Goal: Find specific page/section: Find specific page/section

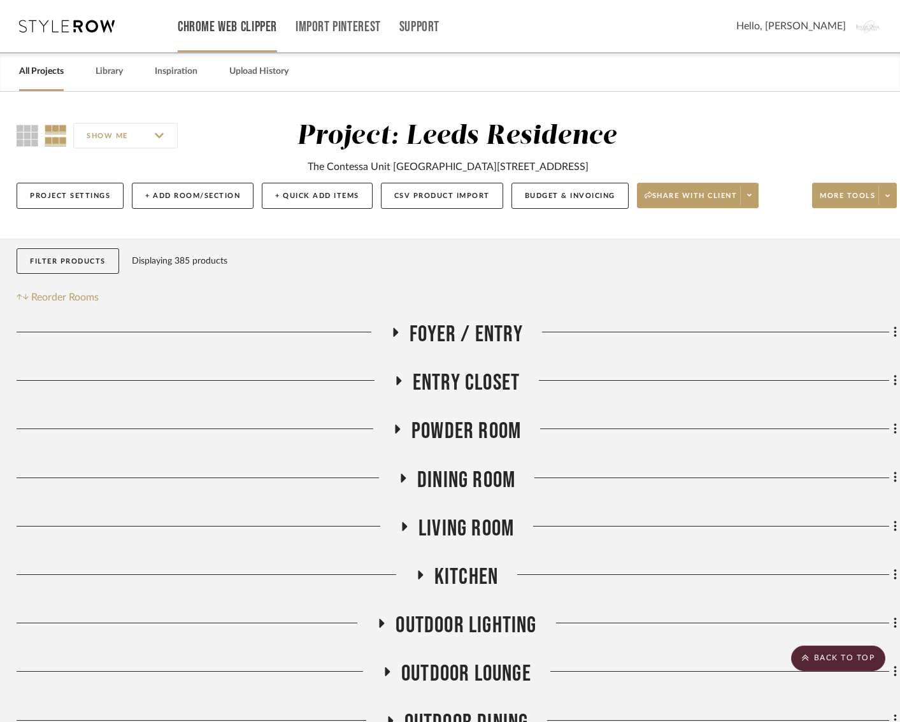
scroll to position [0, 3]
click at [72, 27] on icon at bounding box center [66, 26] width 95 height 13
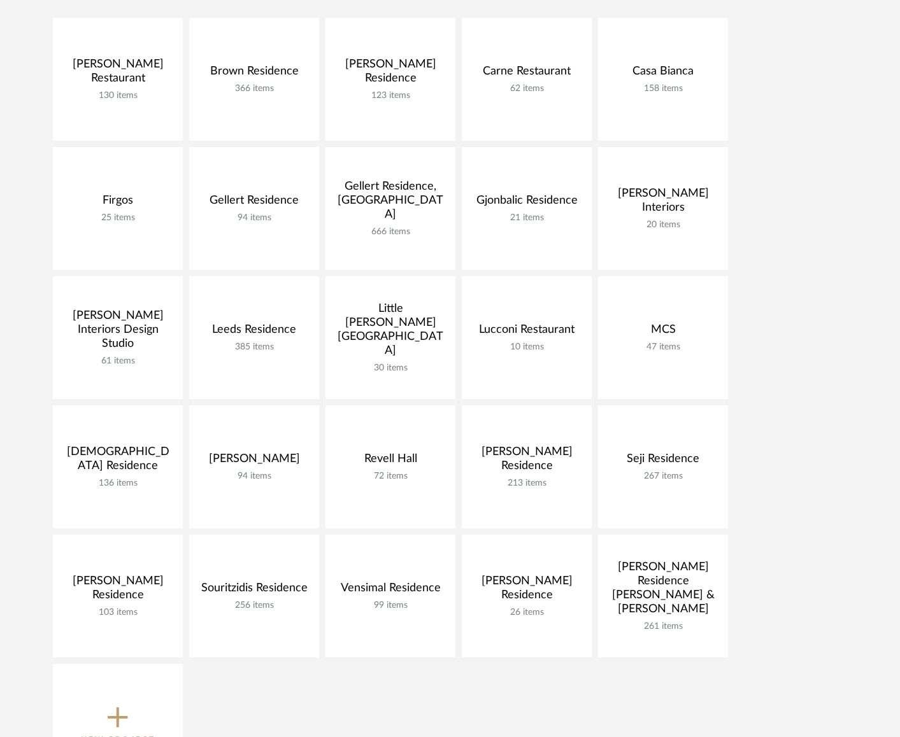
scroll to position [300, 0]
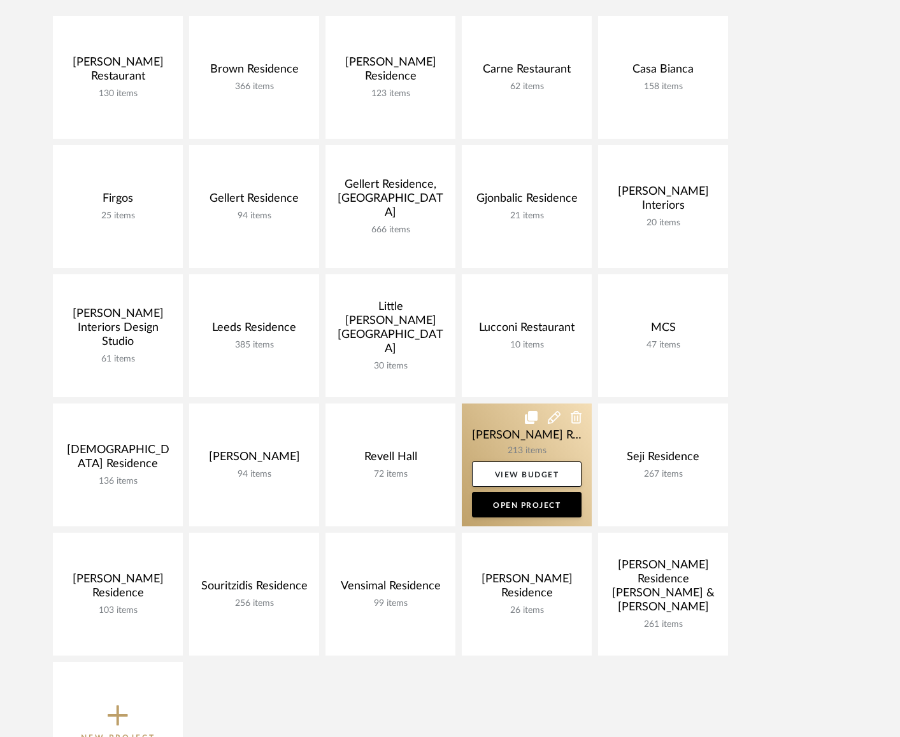
click at [500, 437] on link at bounding box center [527, 465] width 130 height 123
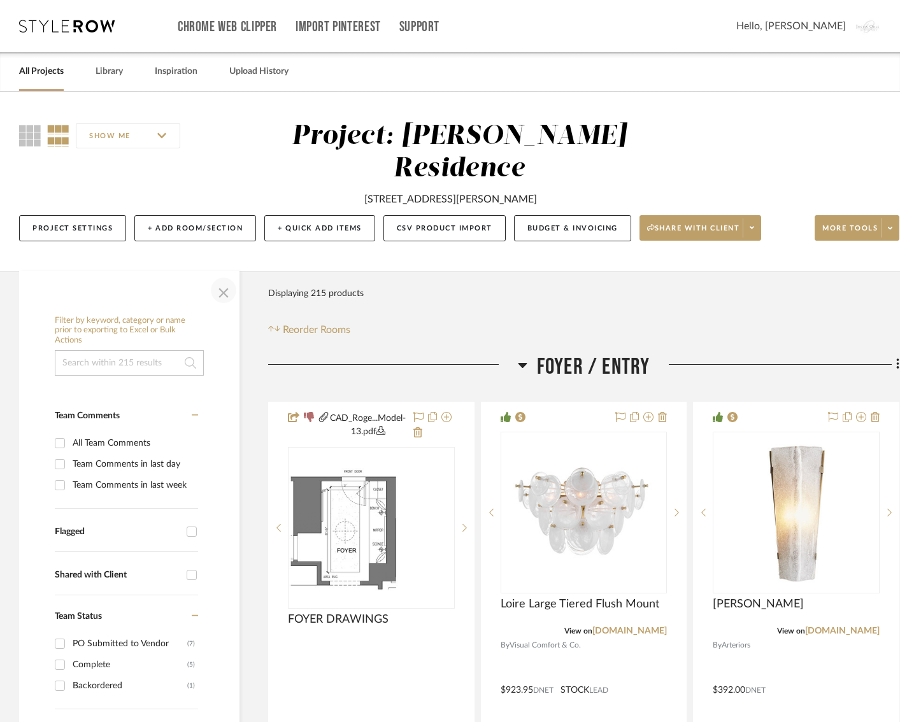
click at [230, 275] on span "button" at bounding box center [223, 290] width 31 height 31
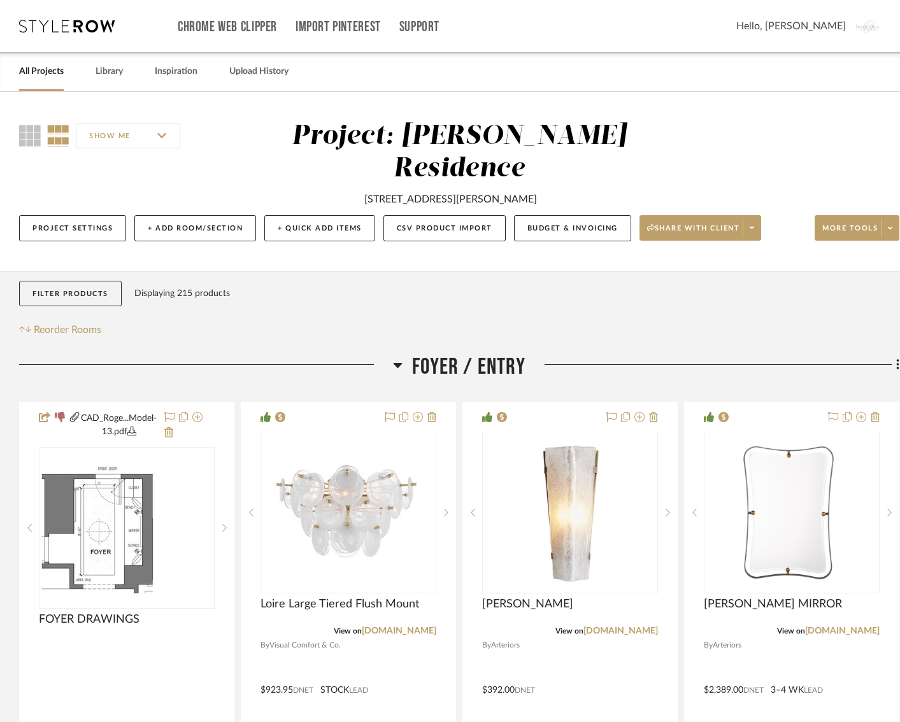
click at [397, 357] on icon at bounding box center [398, 364] width 10 height 15
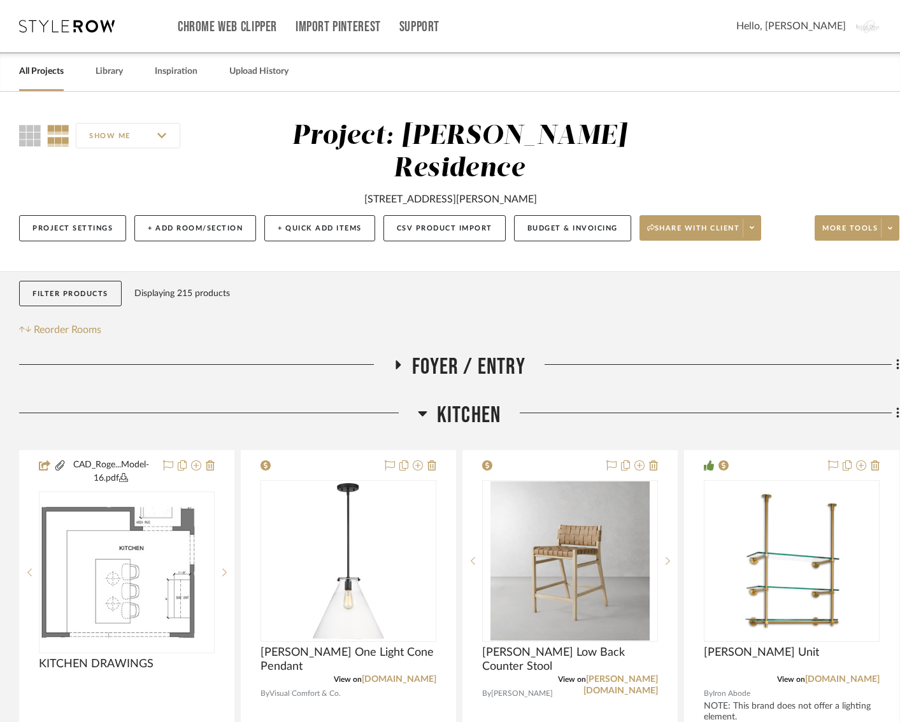
click at [422, 411] on icon at bounding box center [422, 413] width 9 height 5
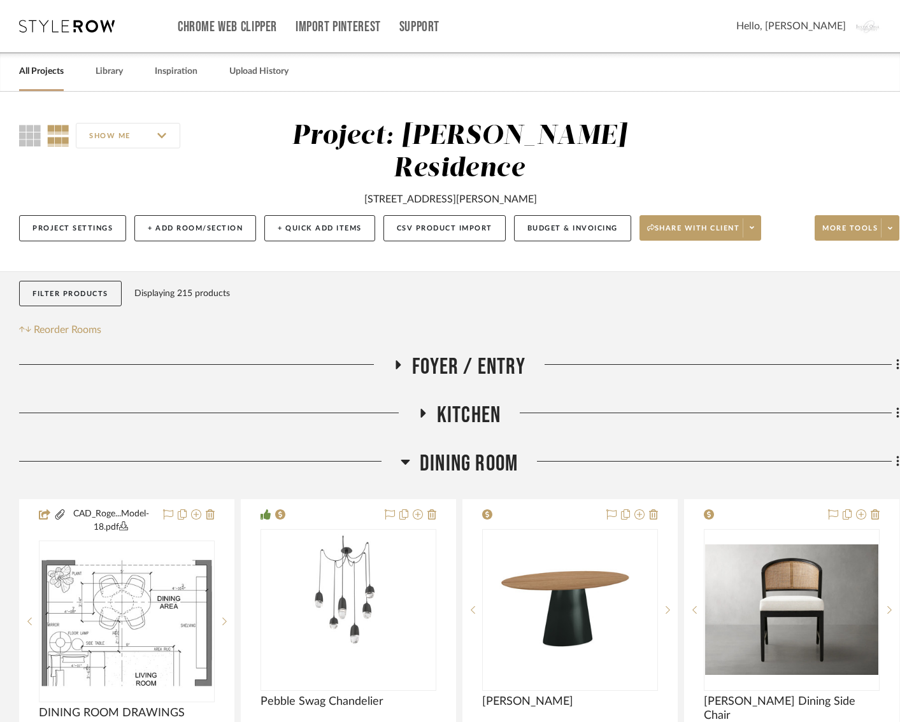
click at [406, 454] on icon at bounding box center [405, 461] width 10 height 15
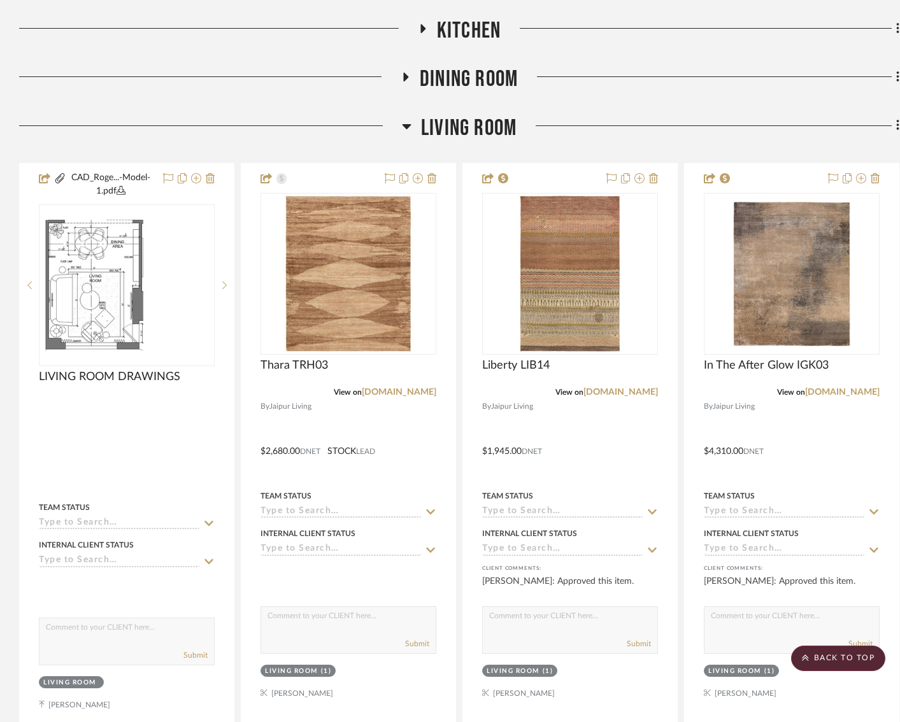
scroll to position [373, 0]
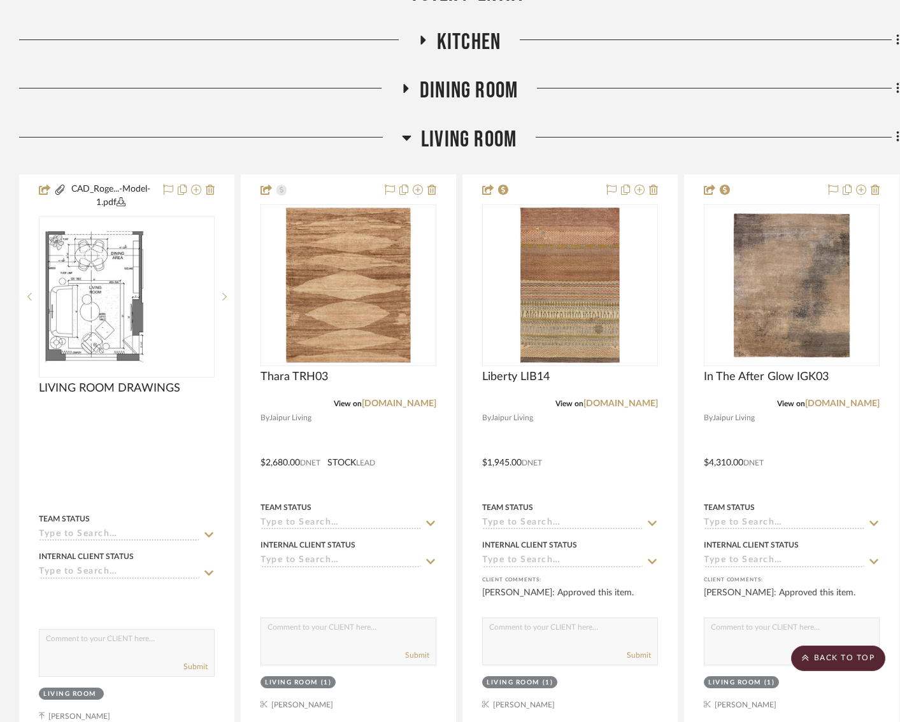
click at [406, 136] on icon at bounding box center [406, 138] width 9 height 5
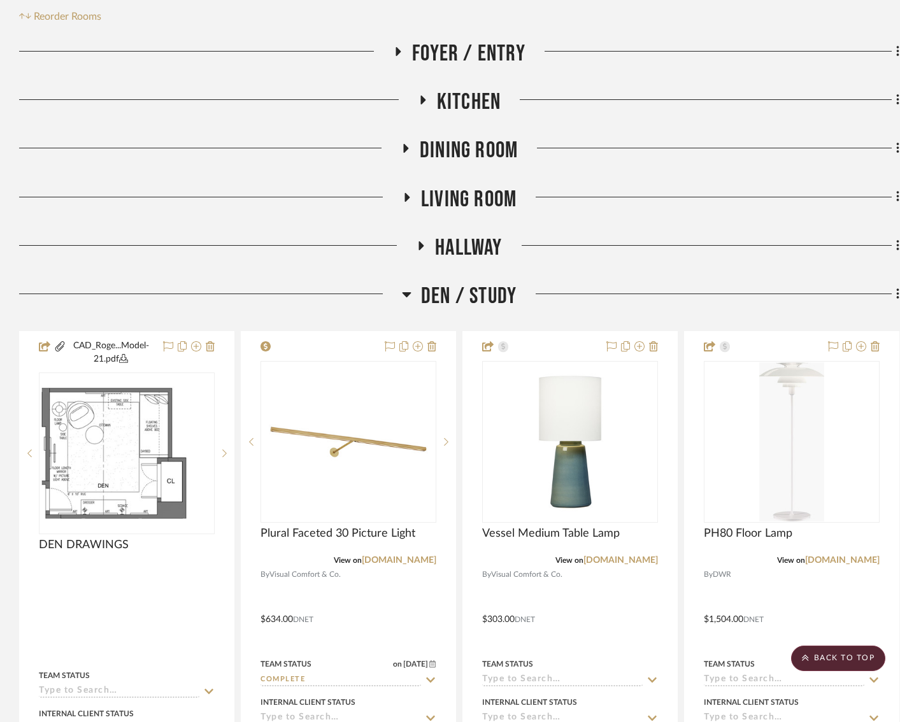
scroll to position [304, 0]
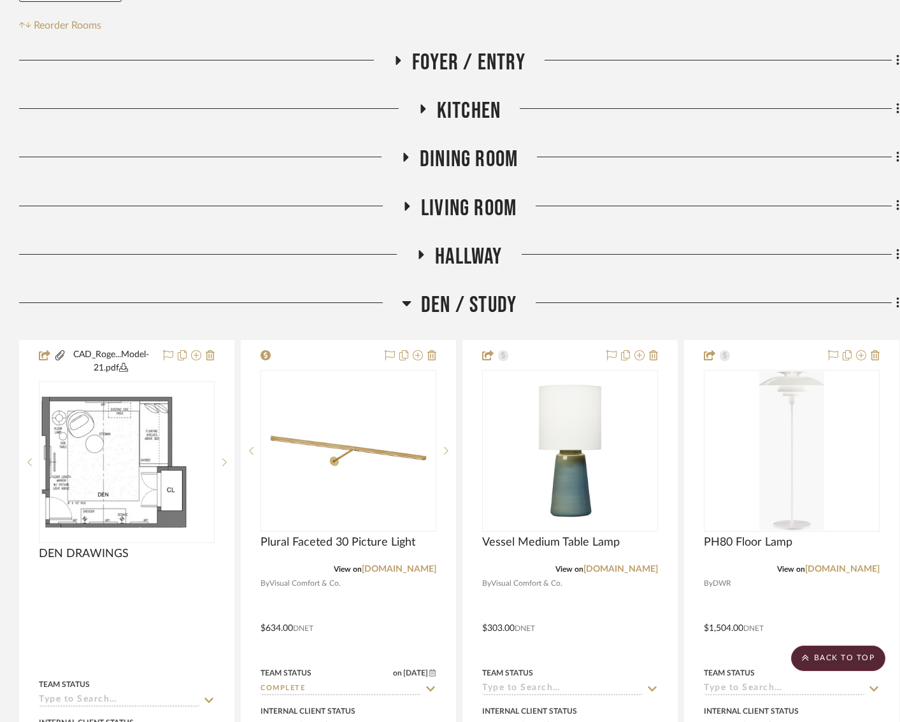
click at [402, 195] on h3 "Living Room" at bounding box center [459, 208] width 115 height 27
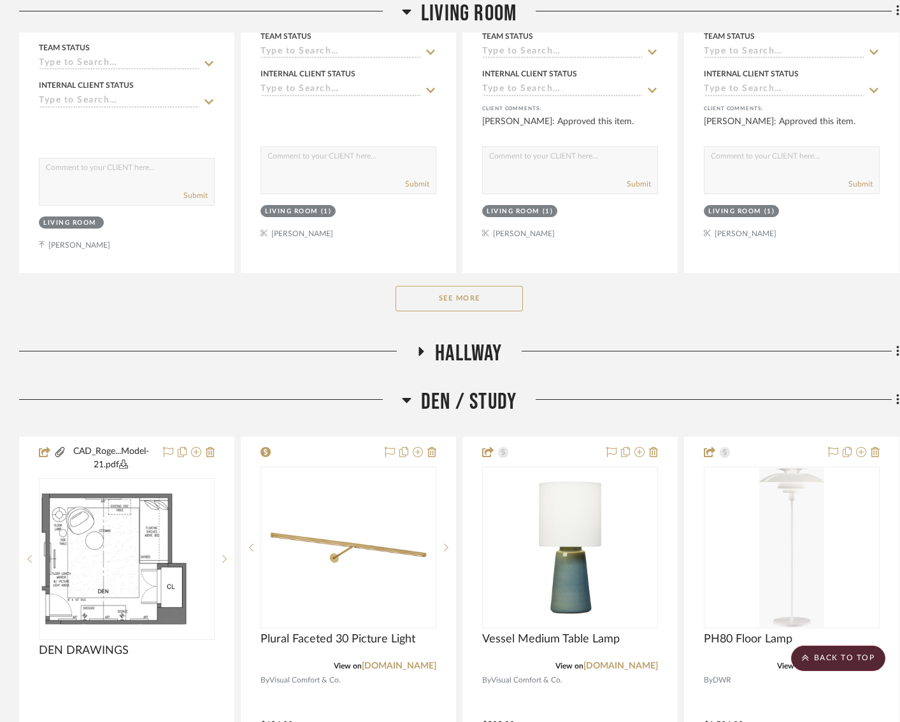
scroll to position [833, 0]
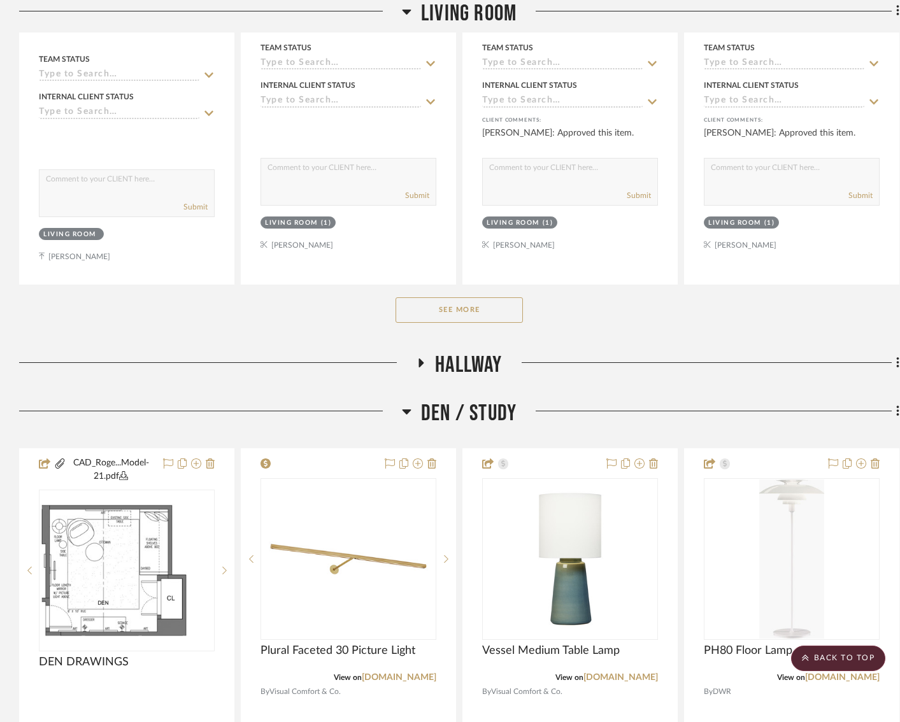
click at [425, 297] on button "See More" at bounding box center [458, 309] width 127 height 25
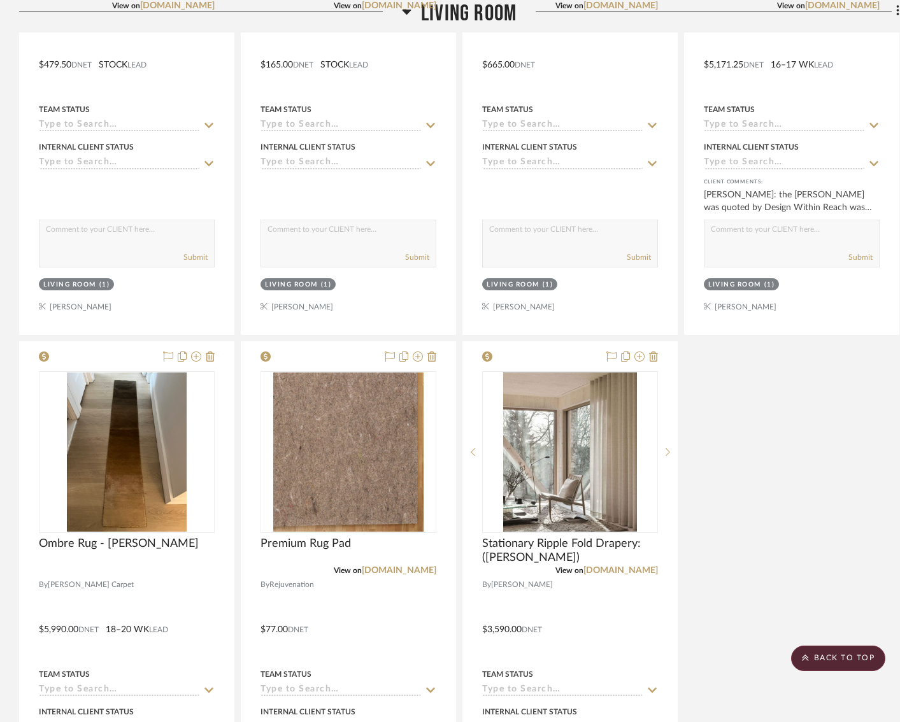
scroll to position [3144, 0]
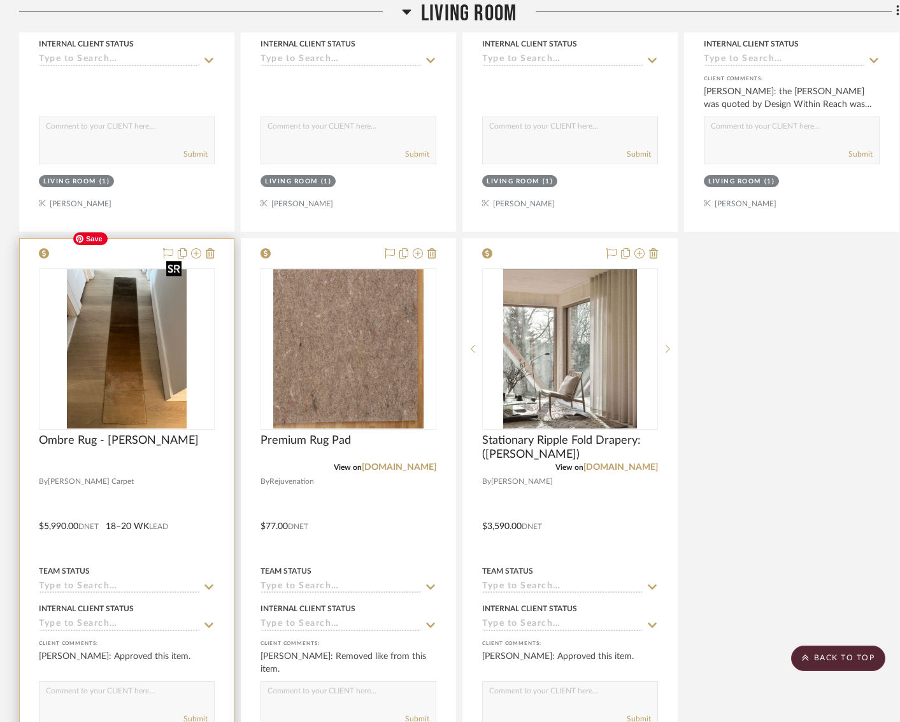
click at [141, 329] on img "0" at bounding box center [127, 348] width 120 height 159
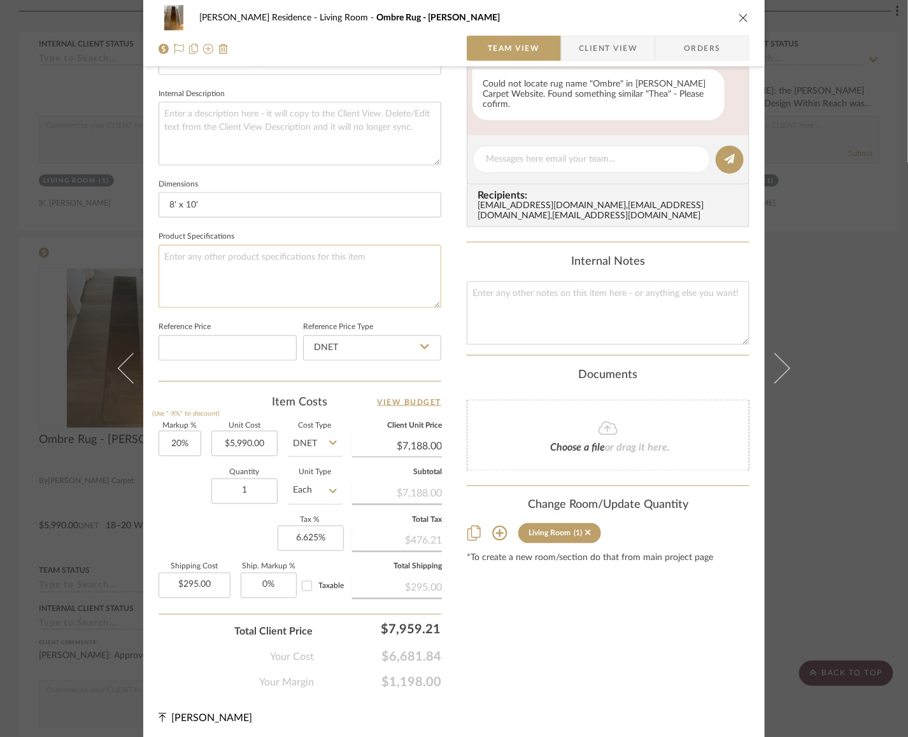
scroll to position [0, 0]
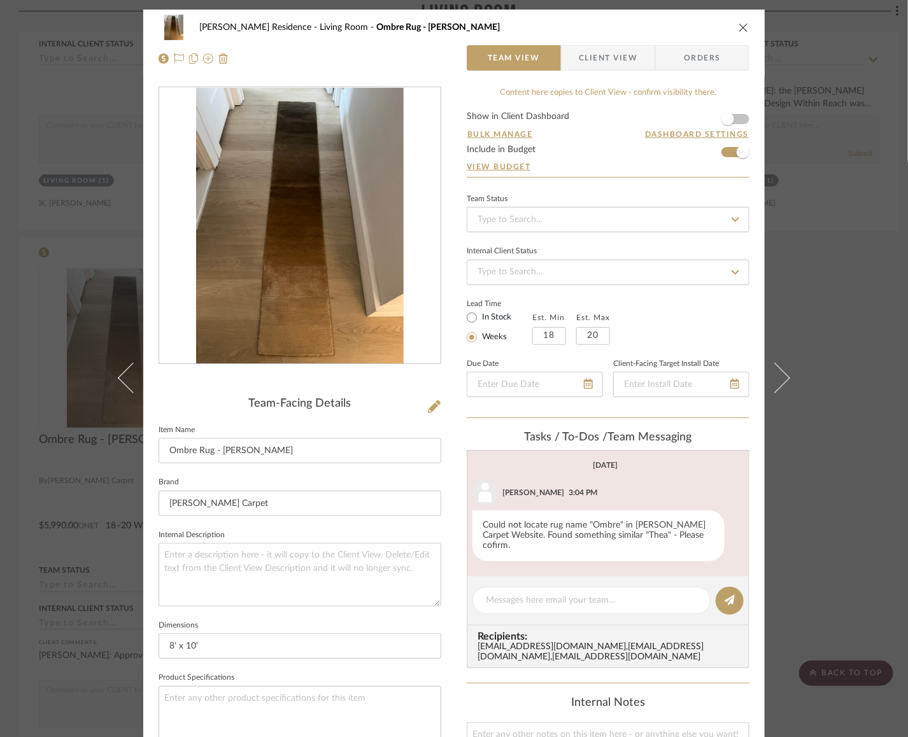
click at [740, 27] on icon "close" at bounding box center [743, 27] width 10 height 10
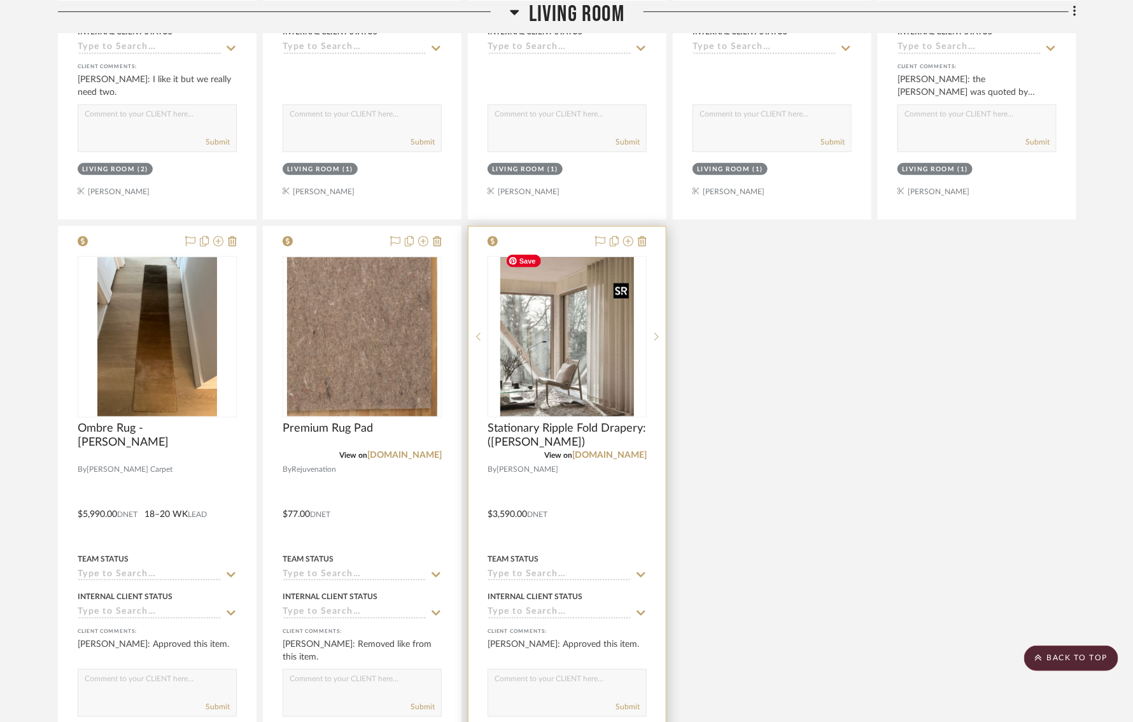
scroll to position [2557, 0]
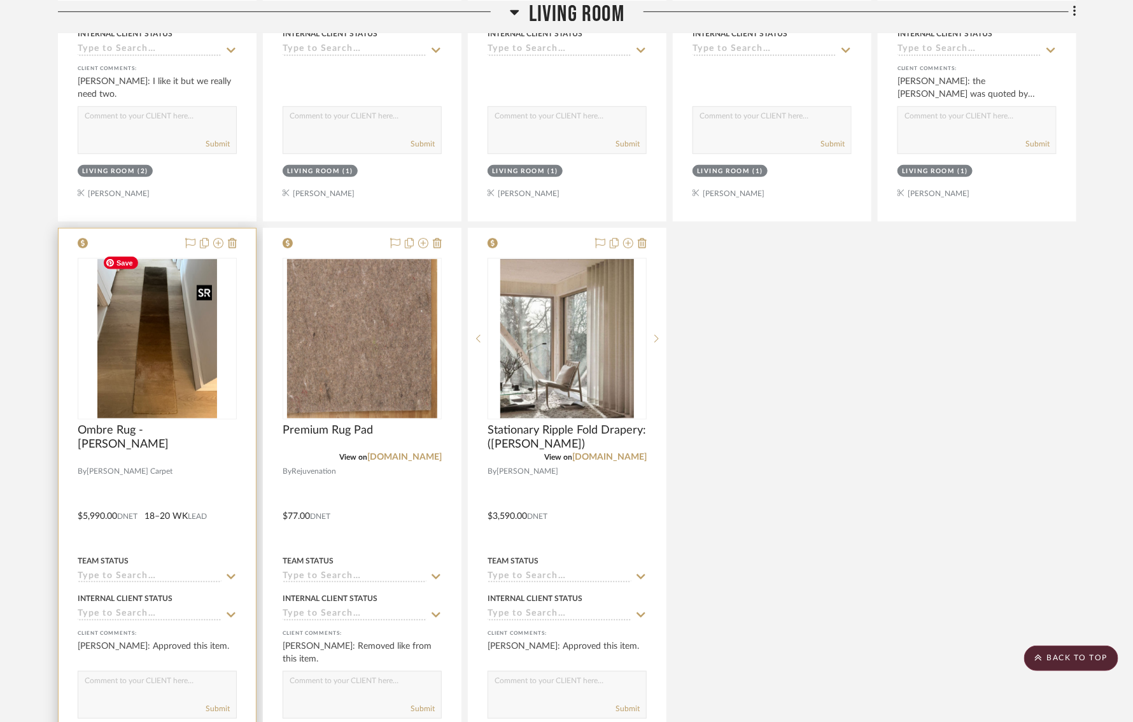
click at [201, 352] on img "0" at bounding box center [157, 338] width 120 height 159
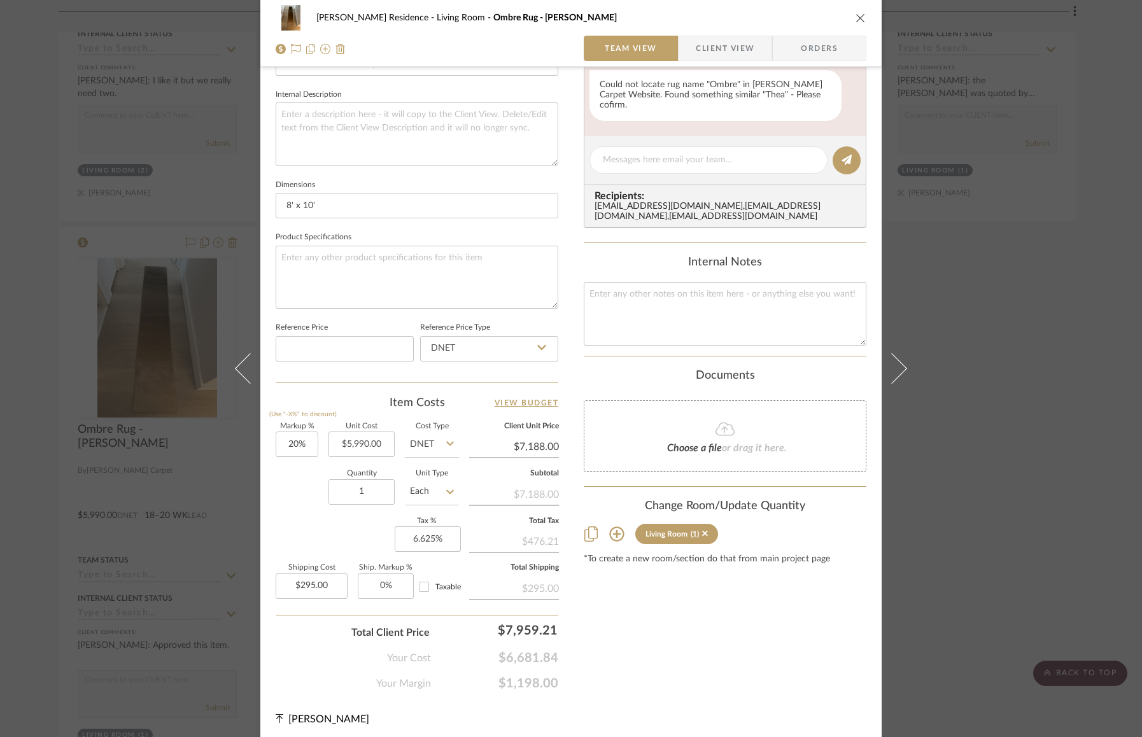
scroll to position [434, 0]
